Goal: Check status: Check status

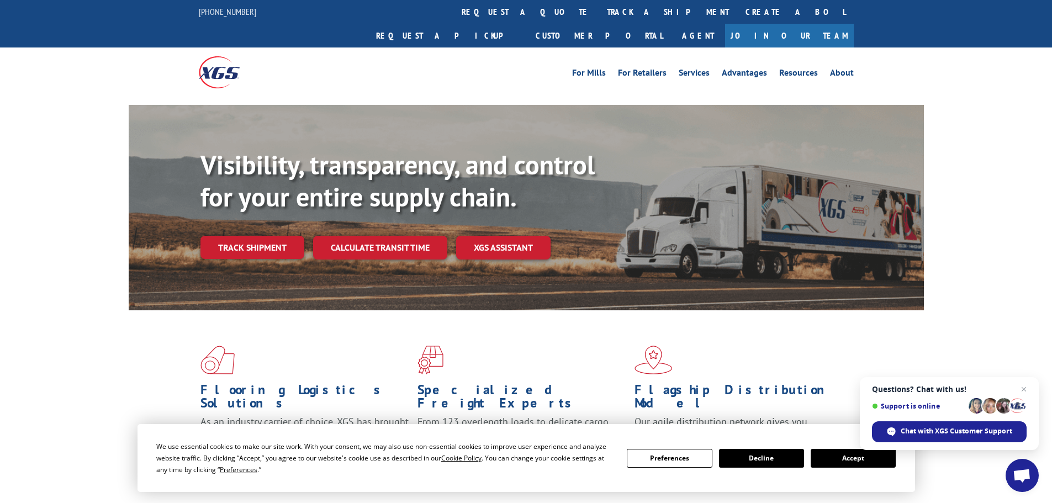
click at [837, 457] on button "Accept" at bounding box center [852, 458] width 85 height 19
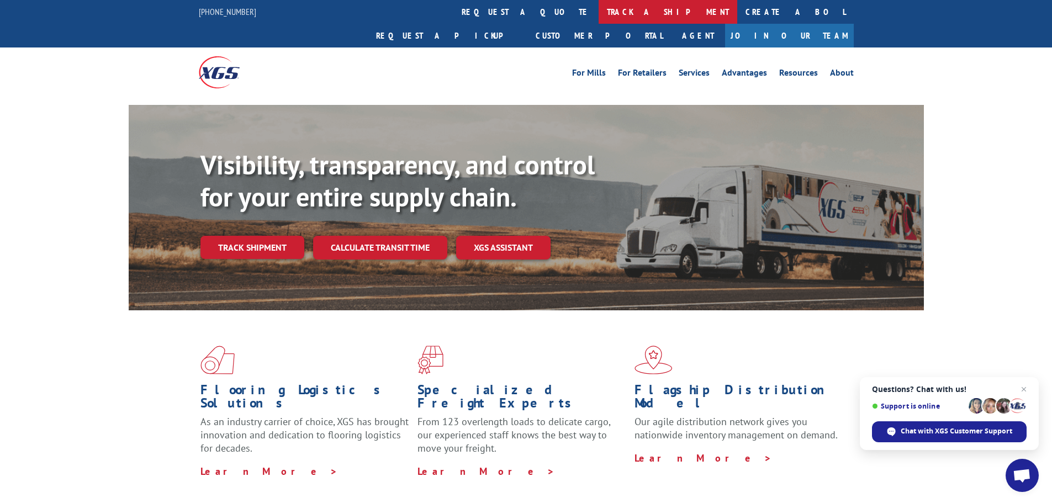
click at [598, 7] on link "track a shipment" at bounding box center [667, 12] width 139 height 24
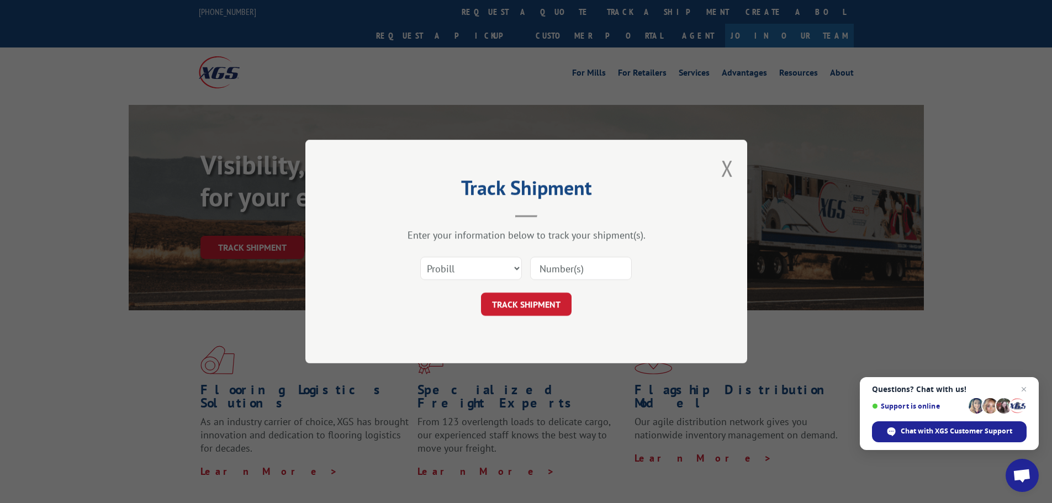
click at [547, 265] on input at bounding box center [581, 268] width 102 height 23
paste input "2918406444"
type input "2918406444"
click at [513, 308] on button "TRACK SHIPMENT" at bounding box center [526, 304] width 91 height 23
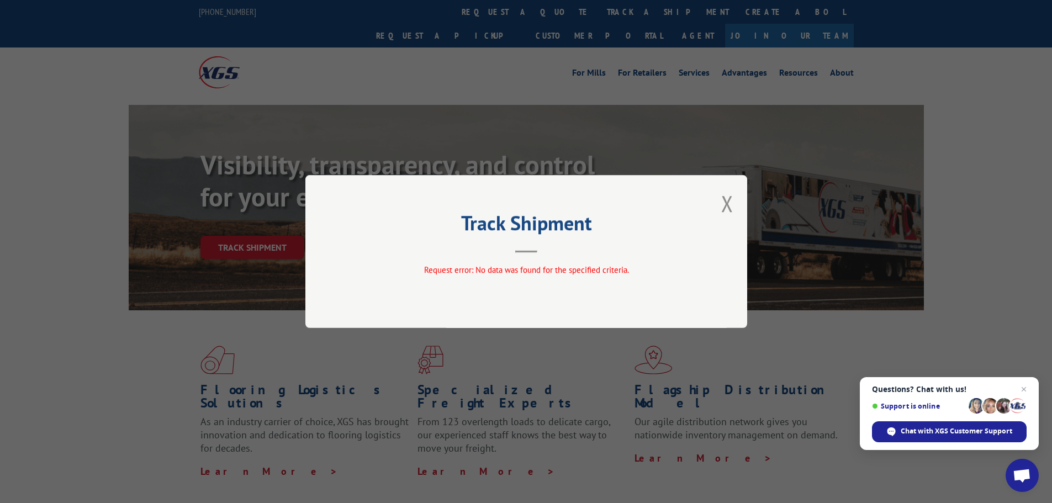
drag, startPoint x: 721, startPoint y: 201, endPoint x: 718, endPoint y: 182, distance: 20.1
click at [722, 201] on button "Close modal" at bounding box center [727, 203] width 12 height 29
